Goal: Information Seeking & Learning: Find specific fact

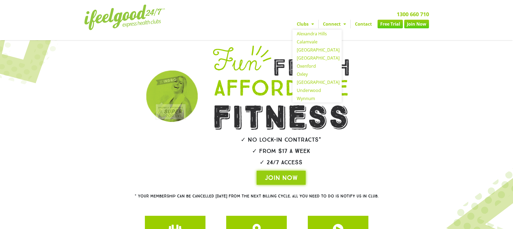
click at [309, 20] on span "Menu" at bounding box center [311, 24] width 5 height 10
click at [304, 42] on link "Calamvale" at bounding box center [317, 42] width 49 height 8
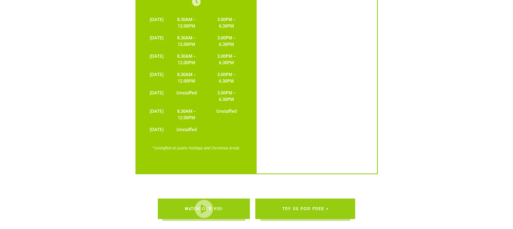
scroll to position [1624, 0]
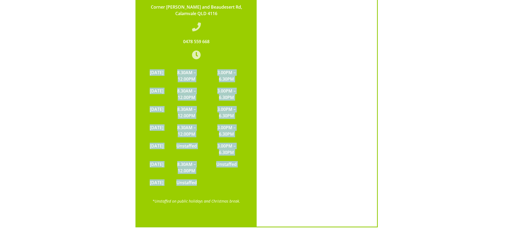
drag, startPoint x: 210, startPoint y: 163, endPoint x: 150, endPoint y: 47, distance: 131.1
click at [150, 67] on tbody "[DATE] 8.30AM – 12.00PM 3.00PM – 6.30PM [DATE] 8.30AM – 12.00PM 3.00PM – 6.30PM…" at bounding box center [196, 128] width 99 height 122
copy tbody "[DATE] 8.30AM – 12.00PM 3.00PM – 6.30PM [DATE] 8.30AM – 12.00PM 3.00PM – 6.30PM…"
